Goal: Transaction & Acquisition: Obtain resource

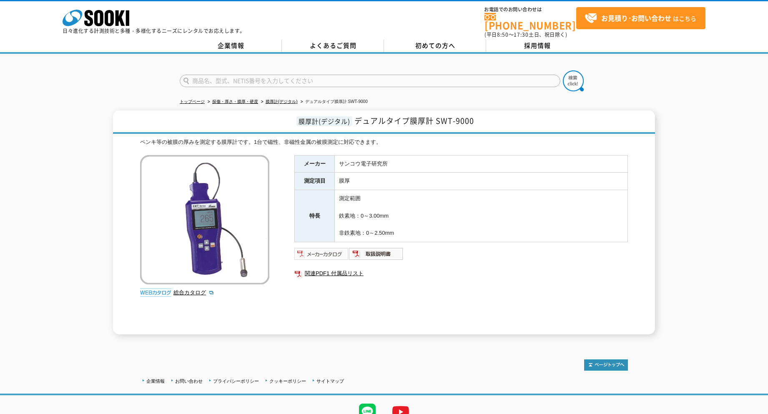
click at [339, 248] on img at bounding box center [321, 253] width 55 height 13
click at [390, 250] on img at bounding box center [376, 253] width 55 height 13
click at [185, 168] on img at bounding box center [204, 219] width 129 height 129
click at [178, 160] on img at bounding box center [204, 219] width 129 height 129
